Goal: Task Accomplishment & Management: Complete application form

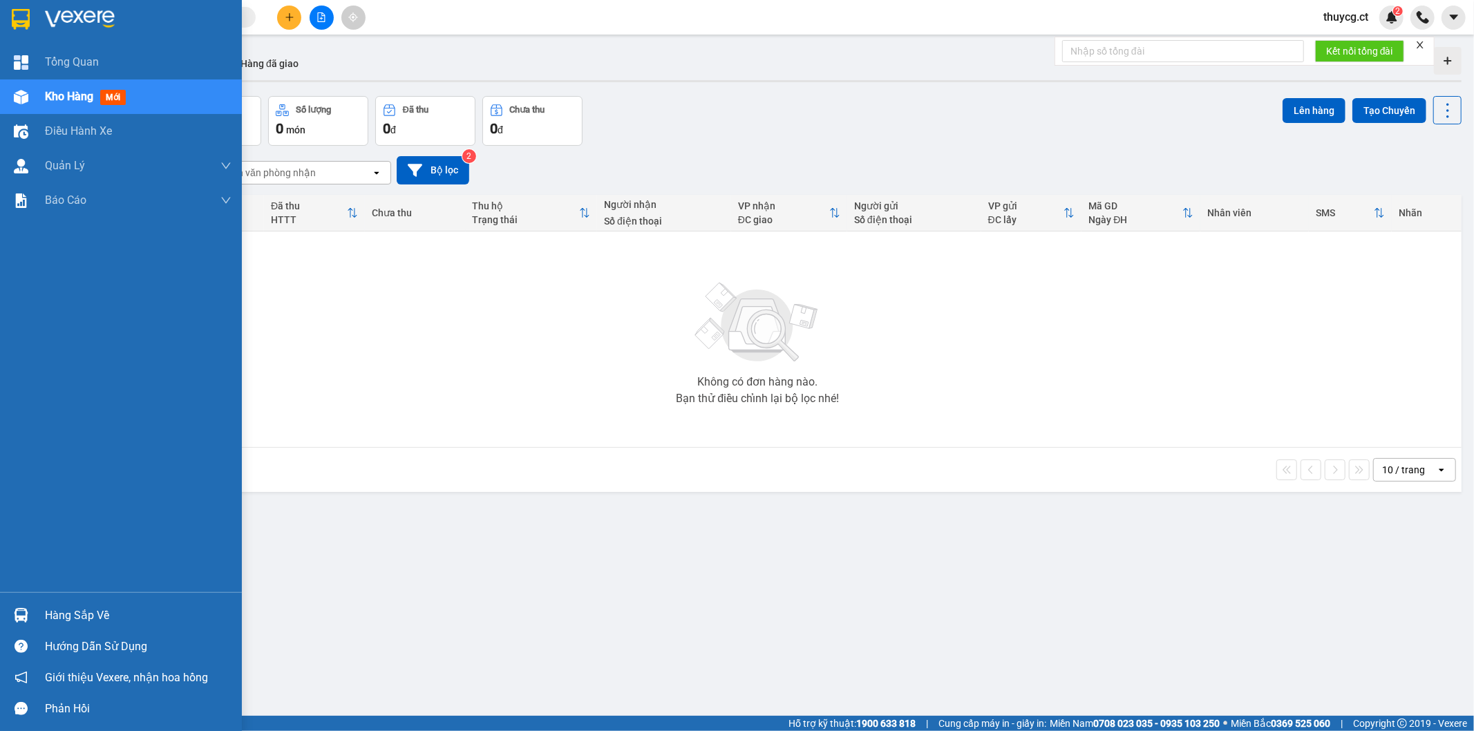
click at [18, 95] on img at bounding box center [21, 97] width 15 height 15
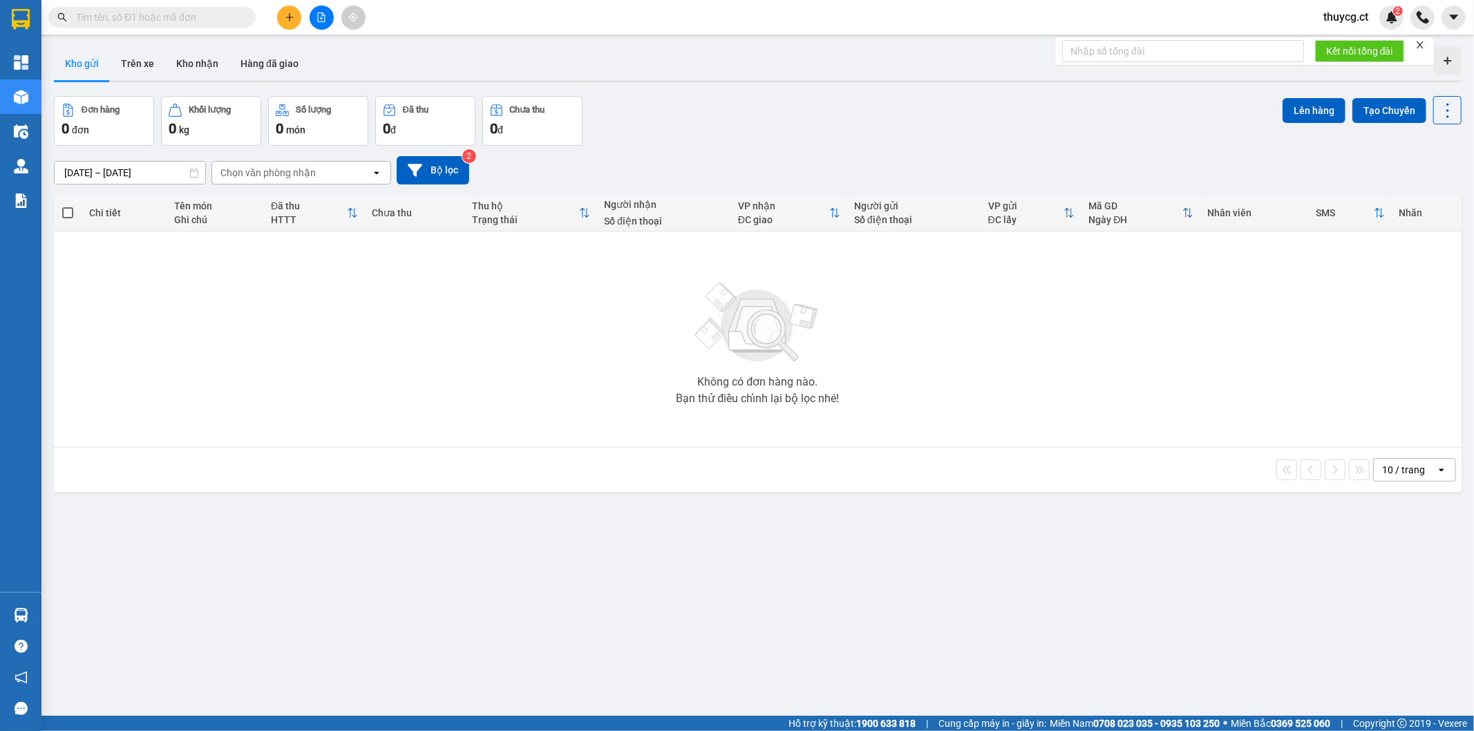
click at [292, 17] on icon "plus" at bounding box center [289, 17] width 8 height 1
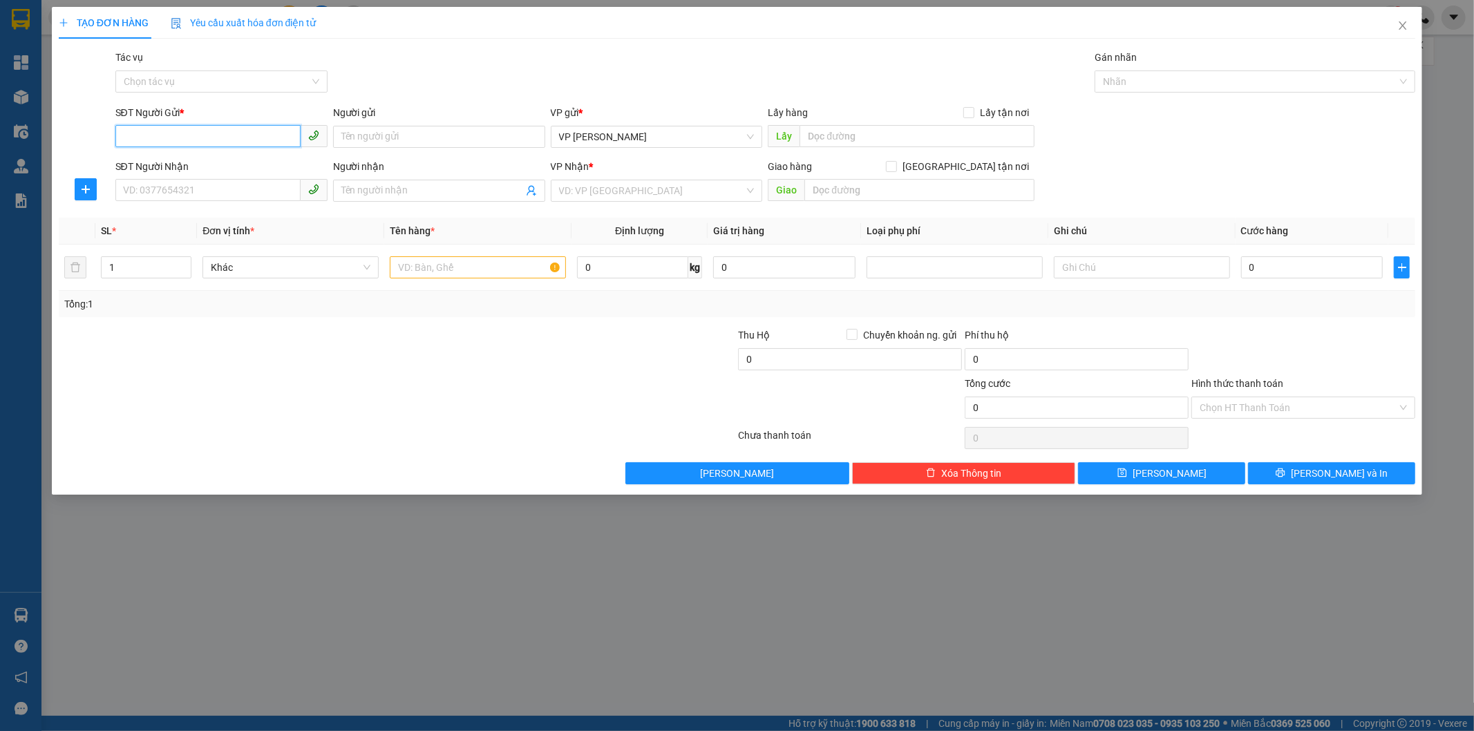
click at [134, 140] on input "SĐT Người Gửi *" at bounding box center [207, 136] width 185 height 22
type input "0975792649"
click at [390, 139] on input "Người gửi" at bounding box center [439, 137] width 212 height 22
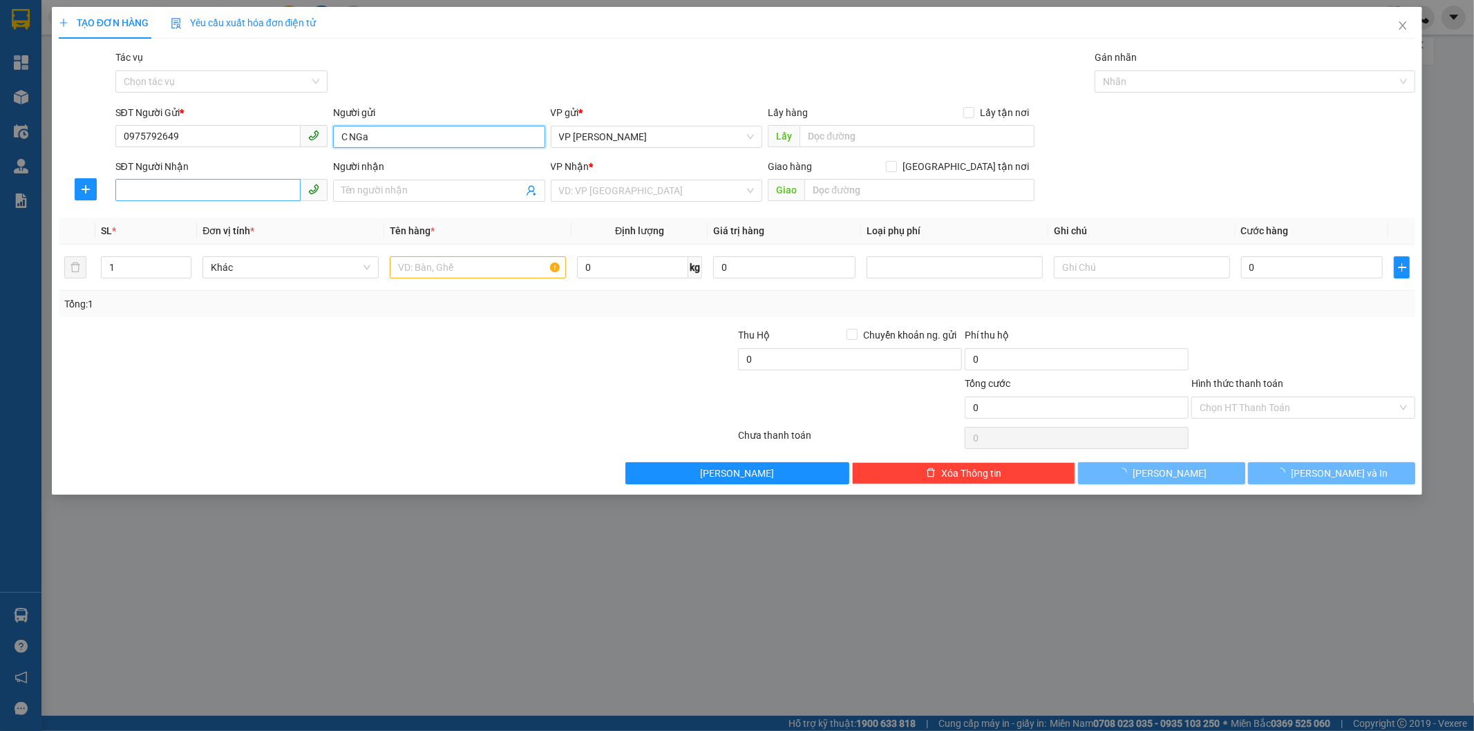
type input "C NGa"
click at [153, 190] on input "SĐT Người Nhận" at bounding box center [207, 190] width 185 height 22
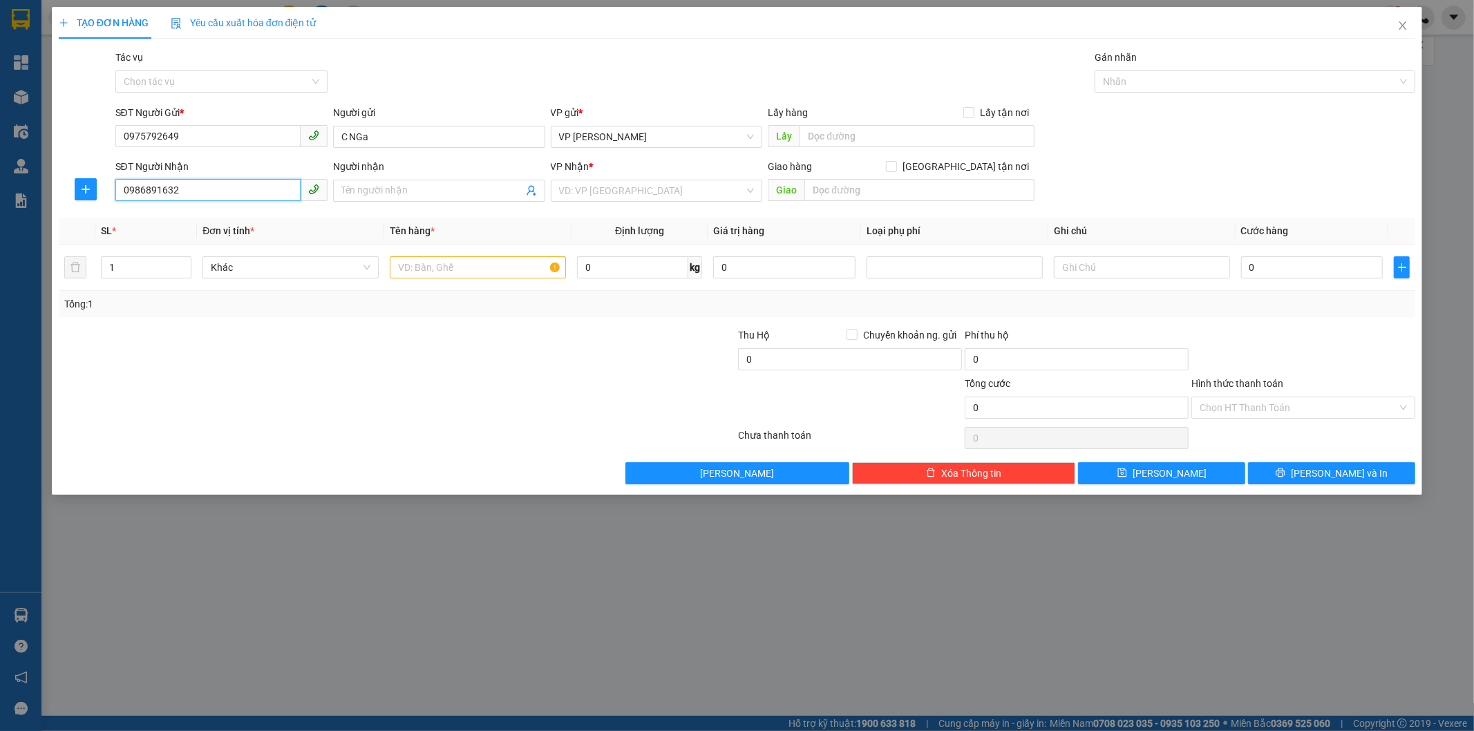
type input "0986891632"
click at [155, 185] on input "0986891632" at bounding box center [207, 190] width 185 height 22
click at [422, 184] on input "Người nhận" at bounding box center [432, 190] width 182 height 15
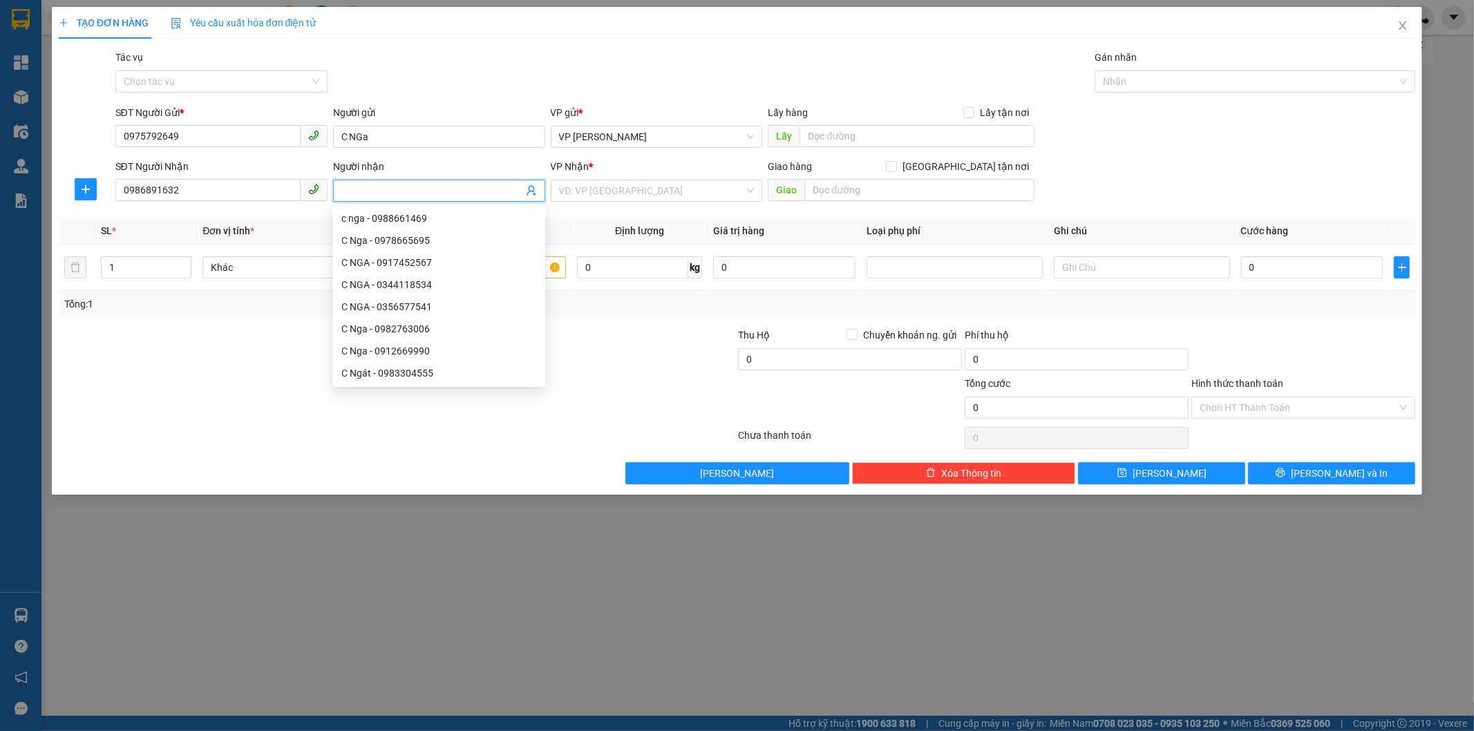
type input "a"
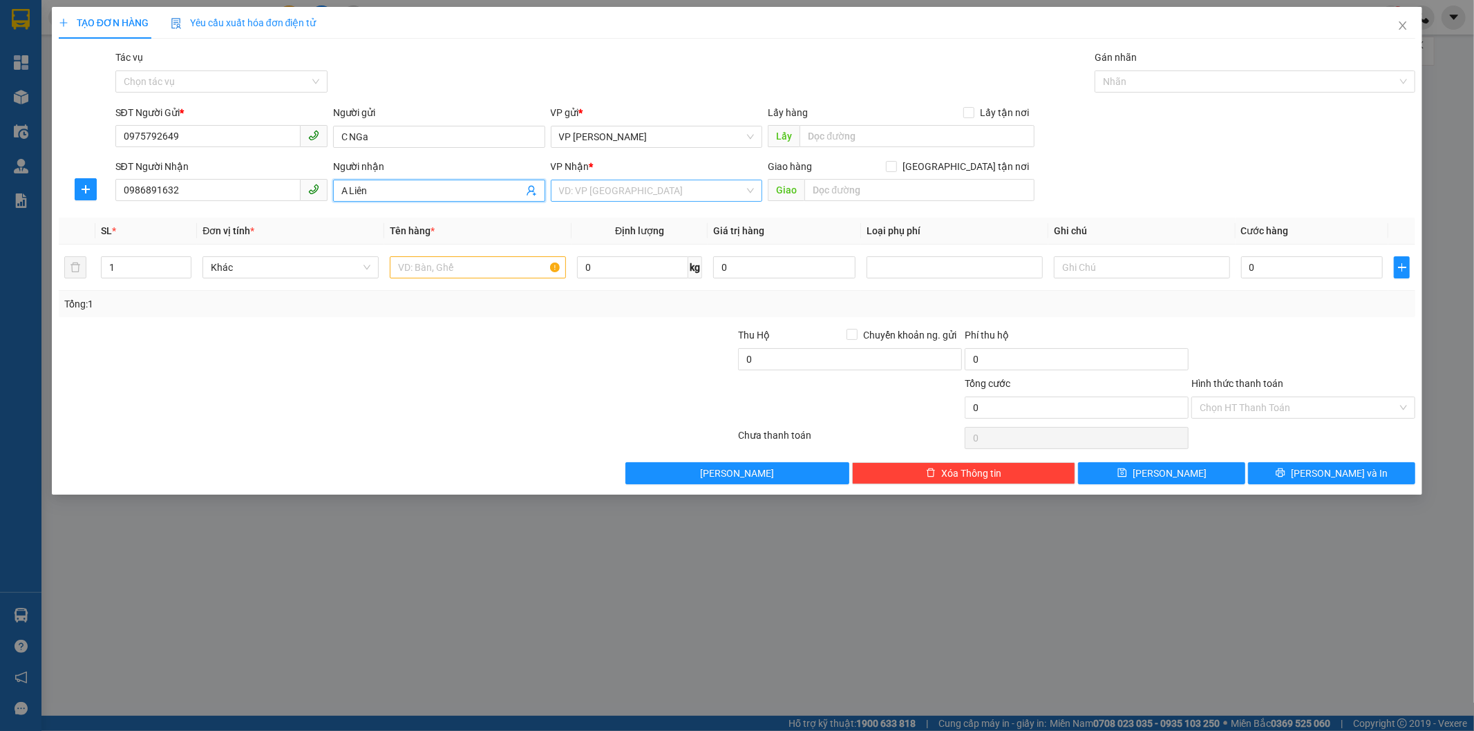
type input "A Liên"
click at [641, 198] on input "search" at bounding box center [652, 190] width 186 height 21
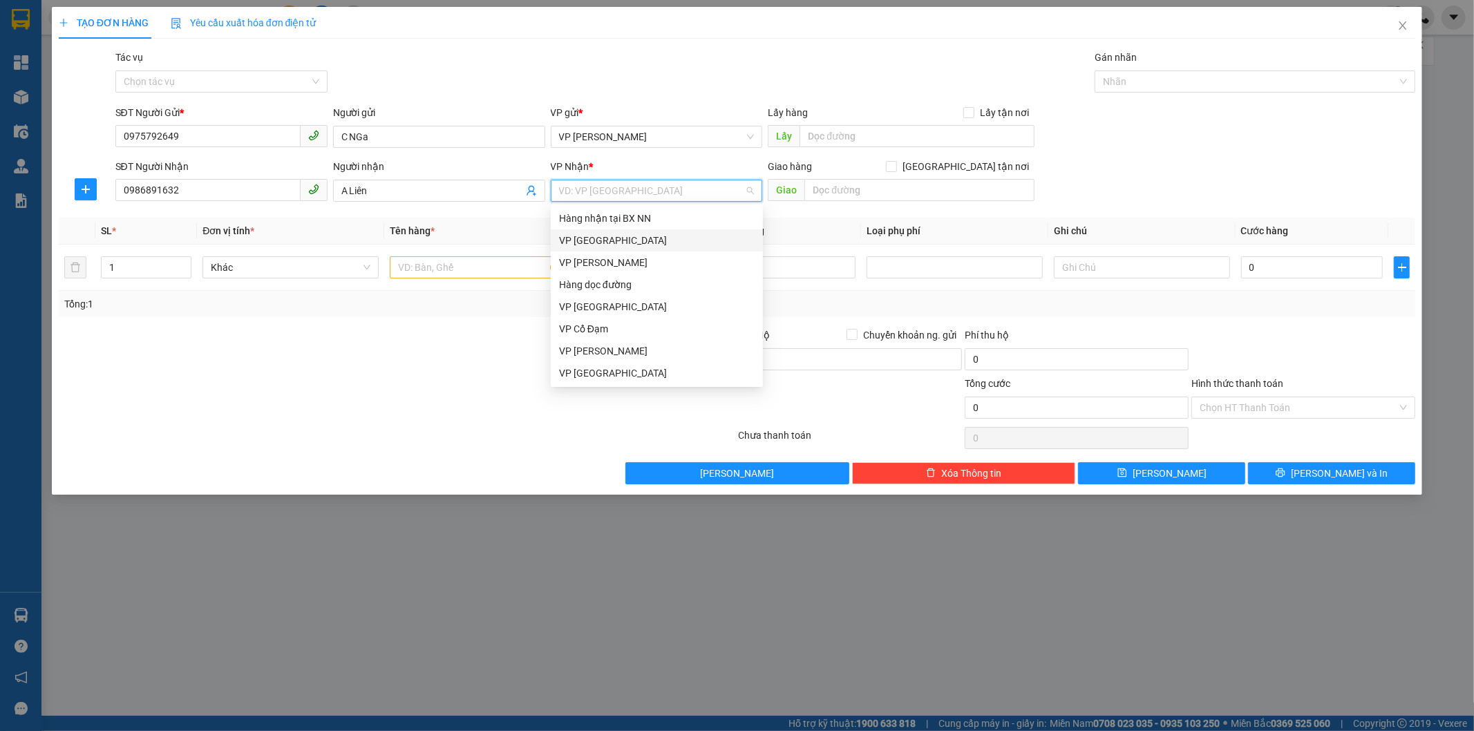
click at [608, 237] on div "VP [GEOGRAPHIC_DATA]" at bounding box center [657, 240] width 196 height 15
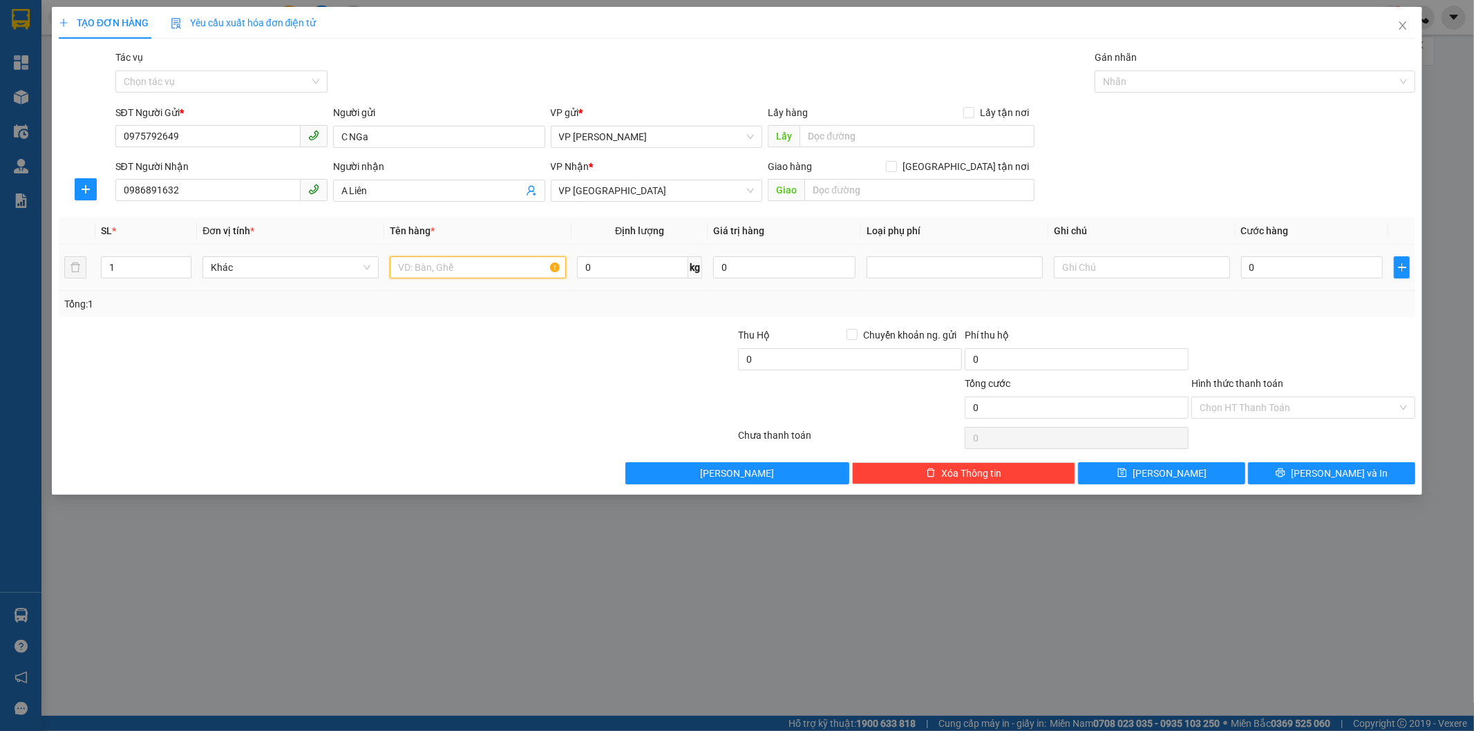
click at [461, 271] on input "text" at bounding box center [478, 267] width 176 height 22
type input "1 Clear"
click at [1298, 267] on input "0" at bounding box center [1312, 267] width 142 height 22
type input "3"
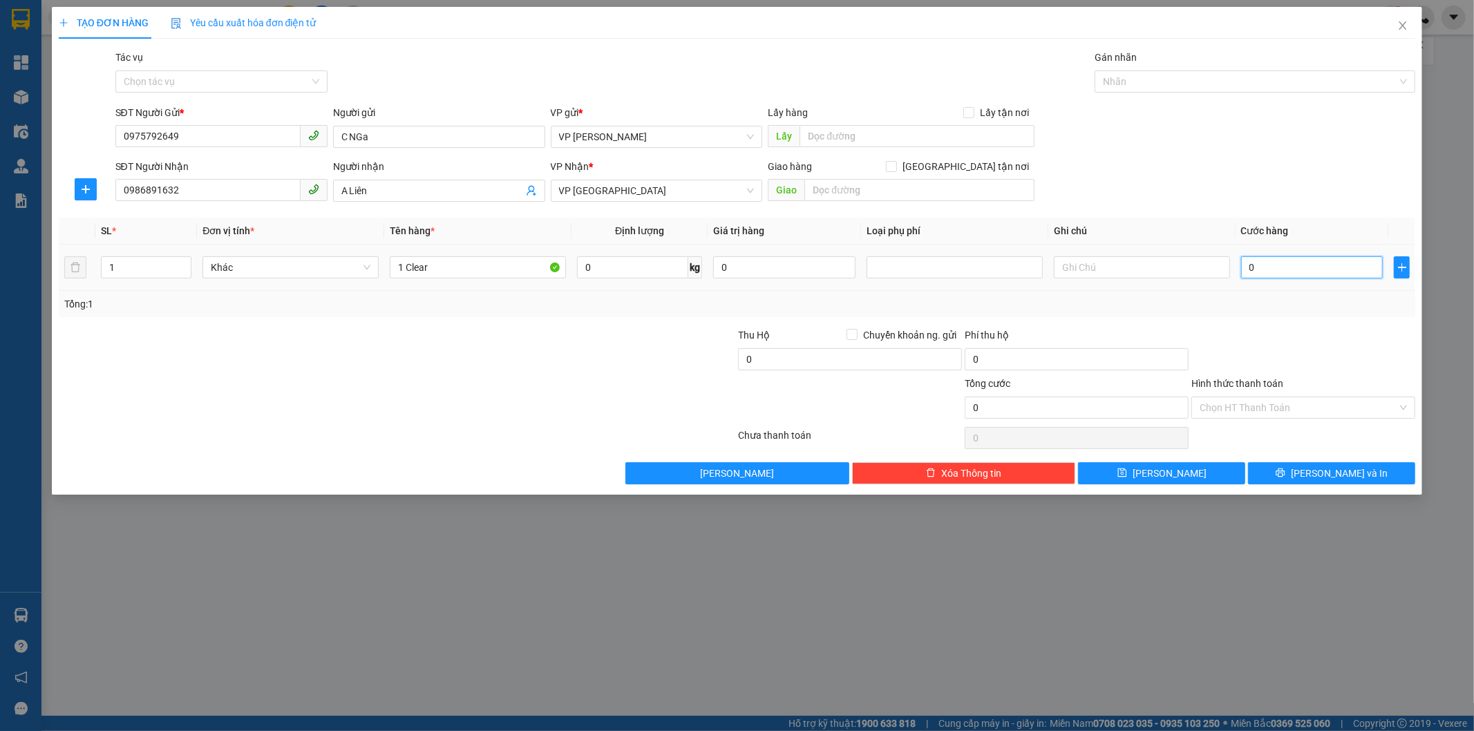
type input "3"
type input "30"
type input "300"
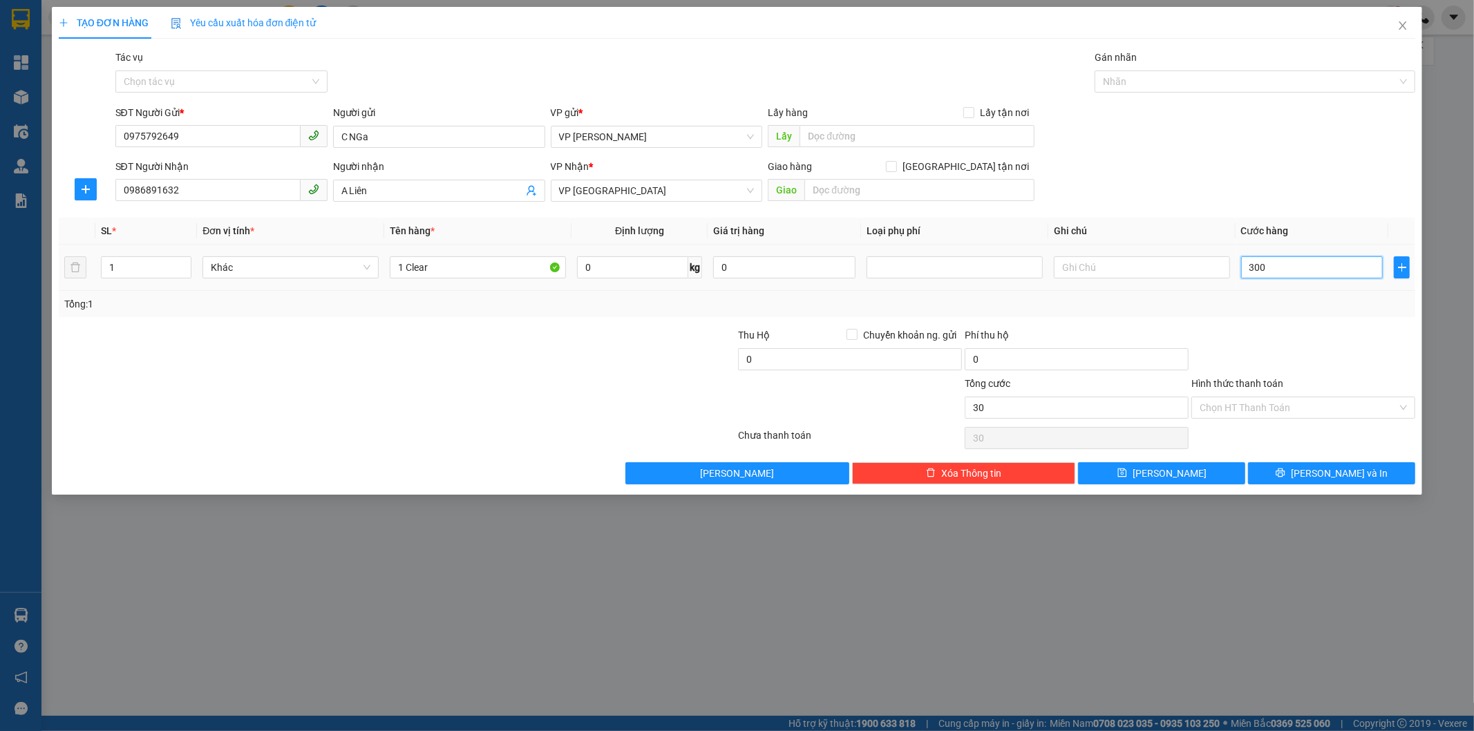
type input "300"
type input "3.000"
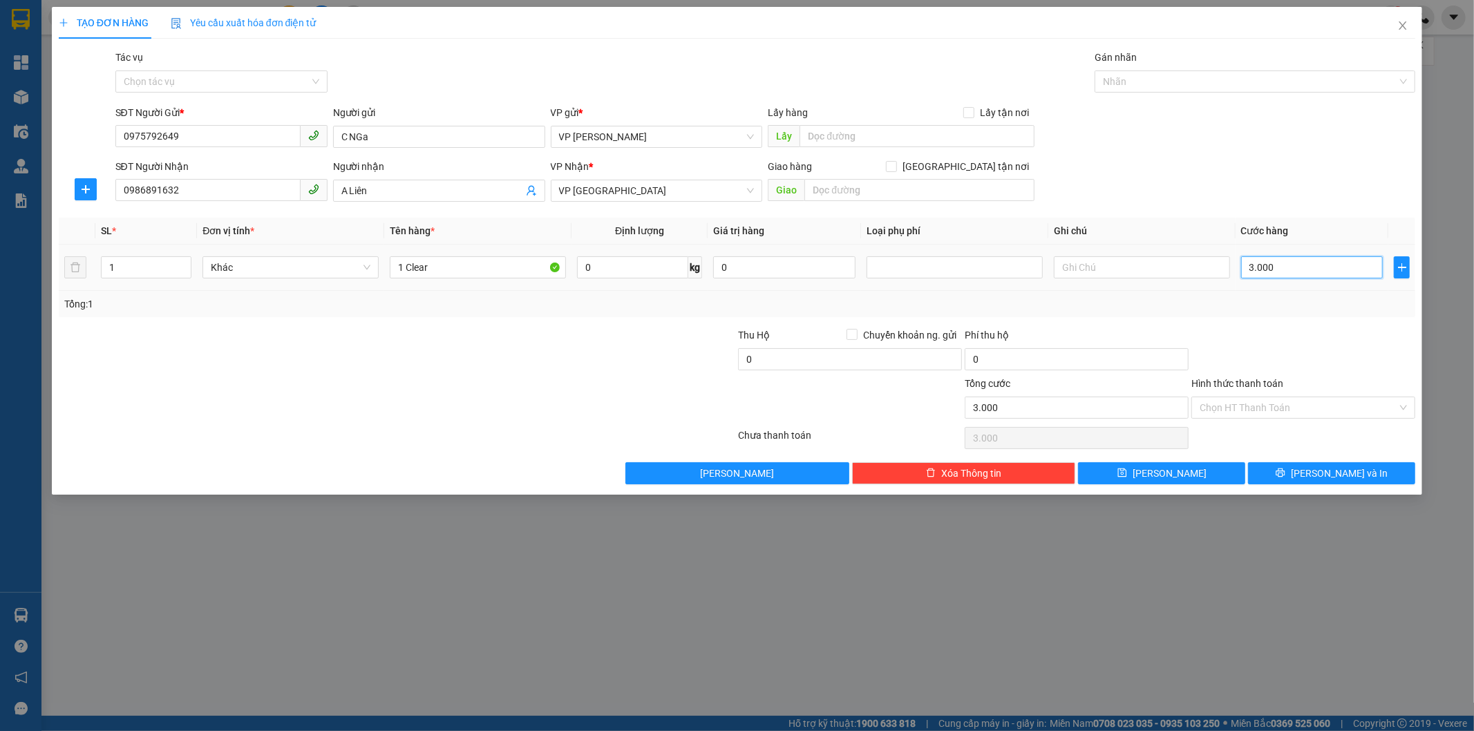
type input "30.000"
click at [1287, 401] on input "Hình thức thanh toán" at bounding box center [1299, 407] width 198 height 21
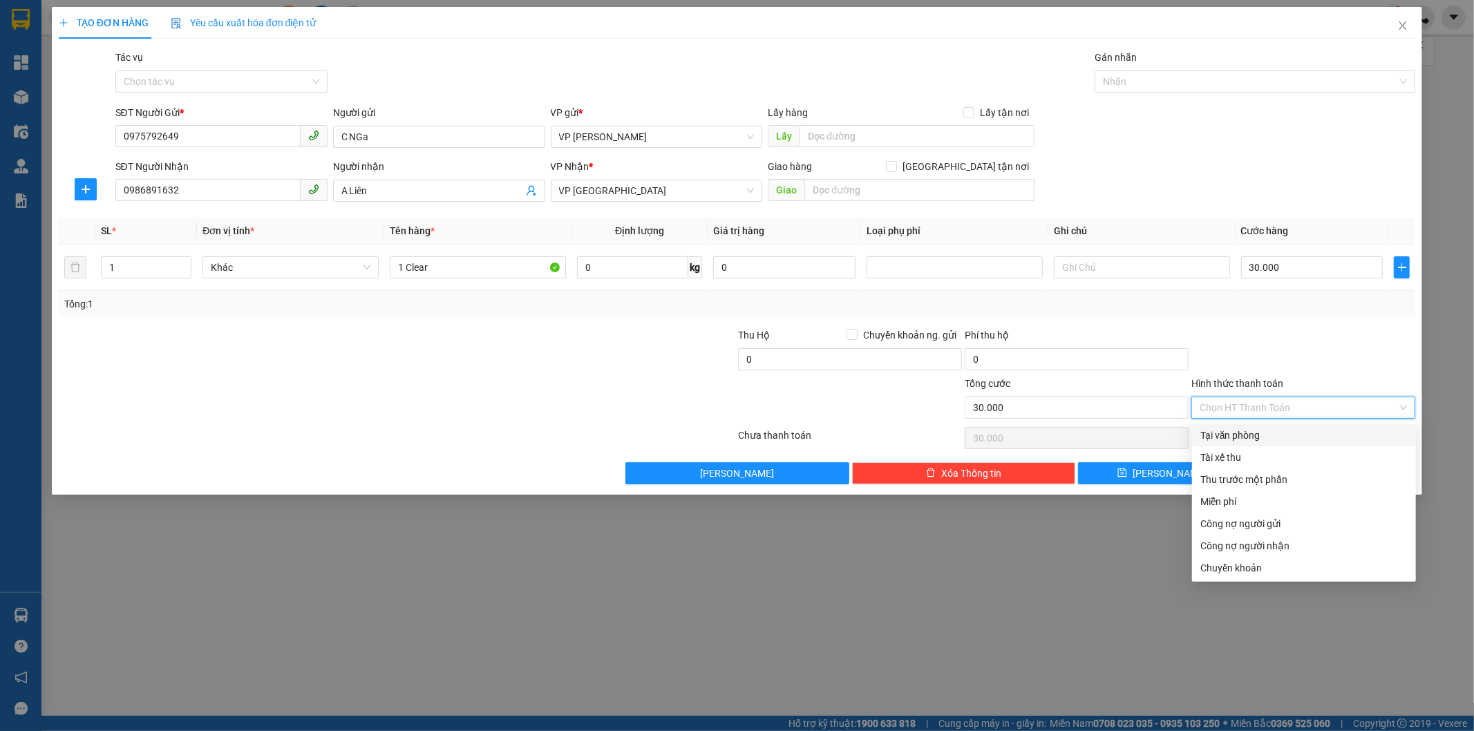
click at [1221, 436] on div "Tại văn phòng" at bounding box center [1303, 435] width 207 height 15
type input "0"
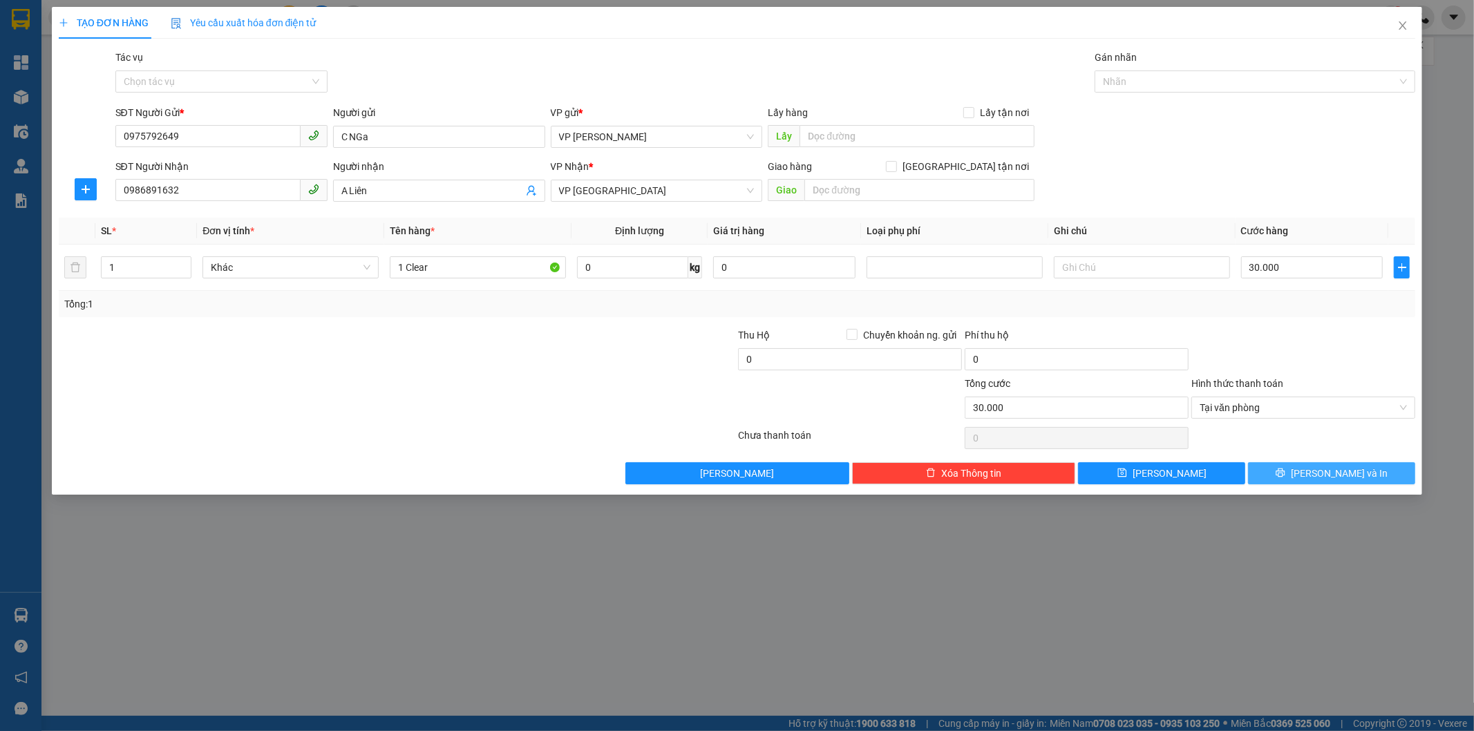
click at [1334, 481] on button "[PERSON_NAME] và In" at bounding box center [1331, 473] width 167 height 22
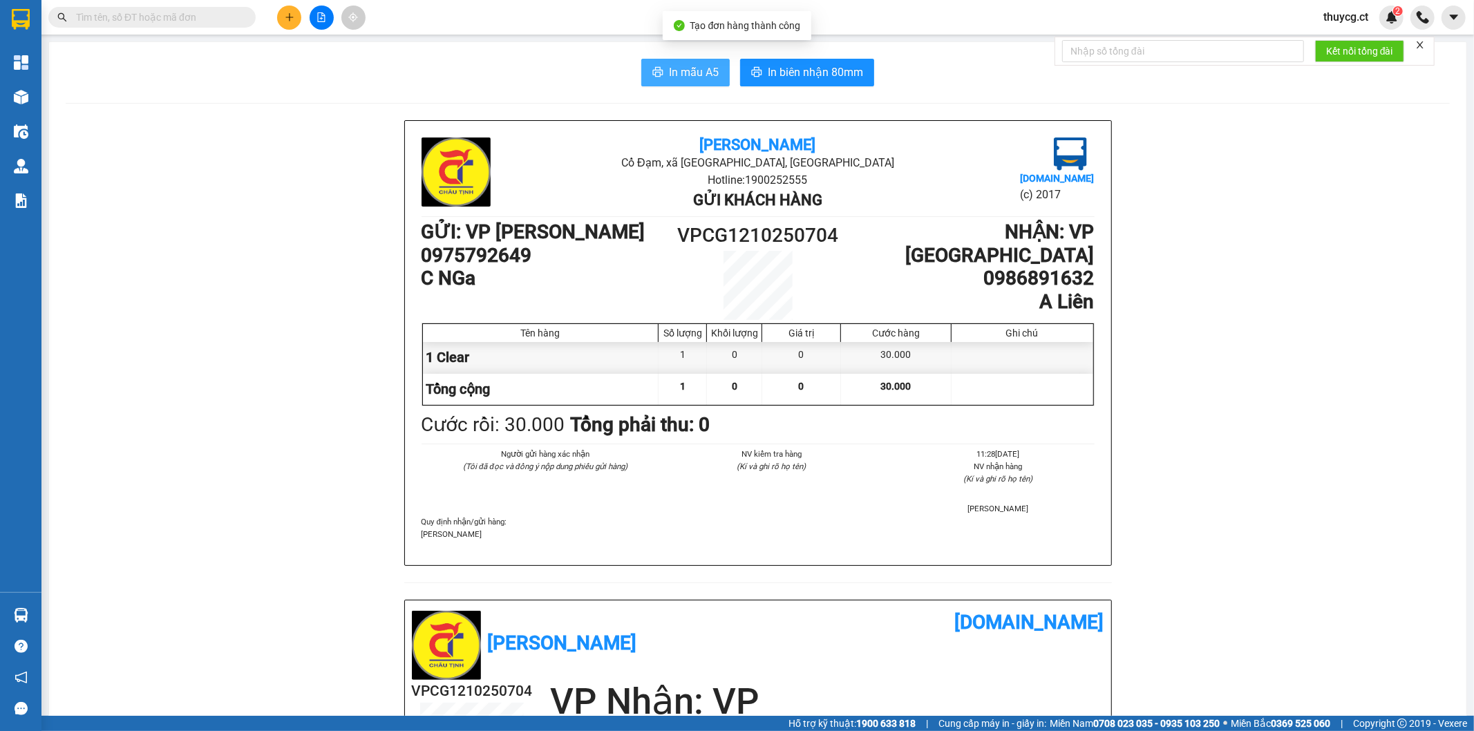
click at [669, 73] on span "In mẫu A5" at bounding box center [694, 72] width 50 height 17
